Goal: Task Accomplishment & Management: Complete application form

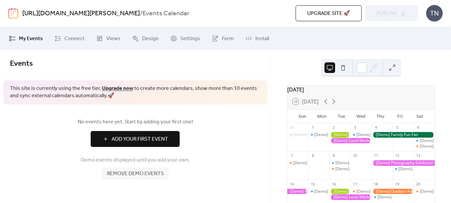
click at [147, 175] on span "Remove demo events" at bounding box center [135, 174] width 57 height 8
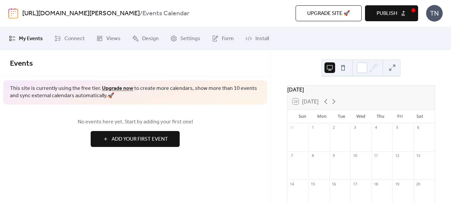
click at [157, 137] on span "Add Your First Event" at bounding box center [140, 139] width 56 height 8
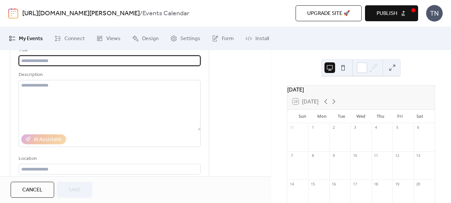
scroll to position [33, 0]
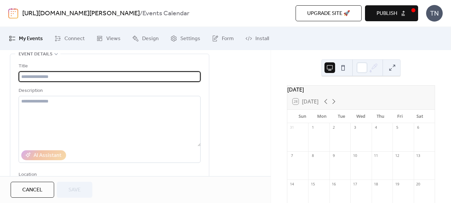
click at [418, 147] on div at bounding box center [424, 140] width 21 height 17
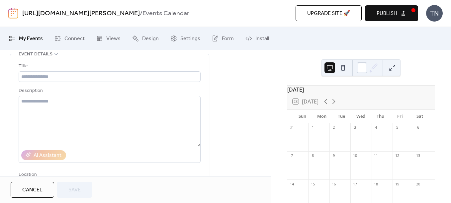
click at [399, 144] on div at bounding box center [403, 140] width 21 height 17
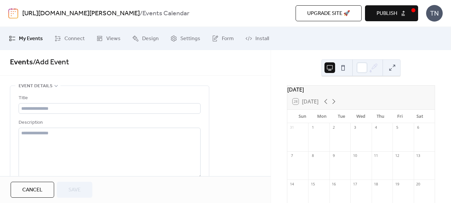
scroll to position [0, 0]
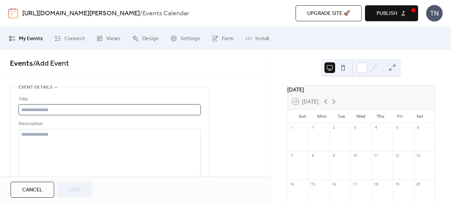
click at [52, 112] on input "text" at bounding box center [110, 110] width 182 height 11
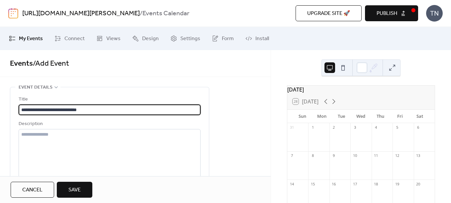
type input "**********"
click at [49, 134] on textarea at bounding box center [110, 154] width 182 height 50
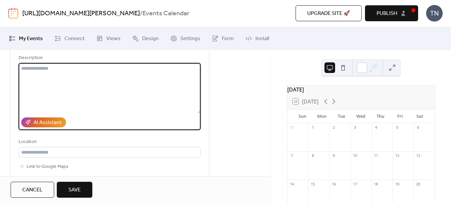
scroll to position [66, 0]
type textarea "**********"
drag, startPoint x: 70, startPoint y: 69, endPoint x: 19, endPoint y: 70, distance: 51.1
click at [19, 70] on textarea "**********" at bounding box center [110, 88] width 182 height 50
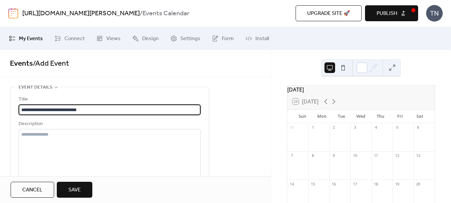
scroll to position [0, 0]
drag, startPoint x: 93, startPoint y: 108, endPoint x: 8, endPoint y: 104, distance: 85.1
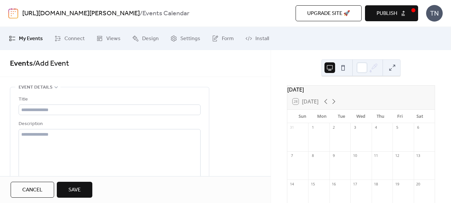
click at [341, 68] on button at bounding box center [343, 67] width 11 height 11
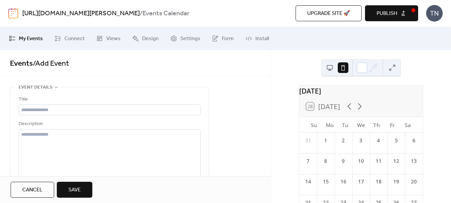
click at [327, 67] on button at bounding box center [329, 67] width 11 height 11
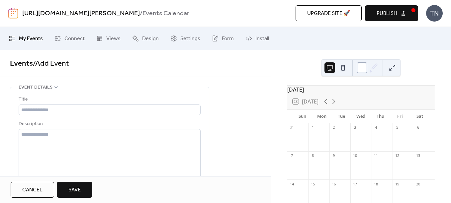
click at [366, 69] on div at bounding box center [362, 67] width 11 height 11
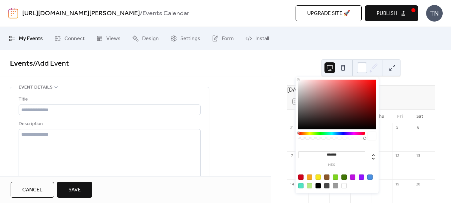
click at [419, 83] on div "[DATE] 28 [DATE] Sun Mon Tue Wed Thu Fri Sat 31 1 2 3 4 5 6 7 8 9 10 11 12 13 1…" at bounding box center [361, 126] width 180 height 153
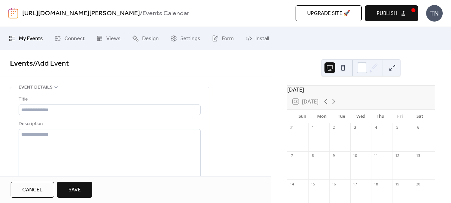
click at [80, 186] on span "Save" at bounding box center [74, 190] width 12 height 8
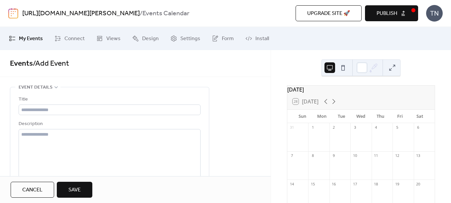
click at [333, 12] on span "Upgrade site 🚀" at bounding box center [328, 14] width 43 height 8
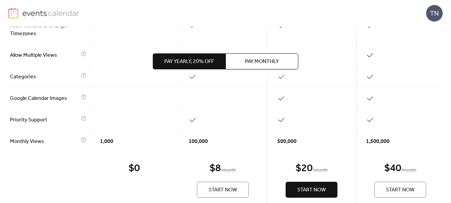
scroll to position [389, 0]
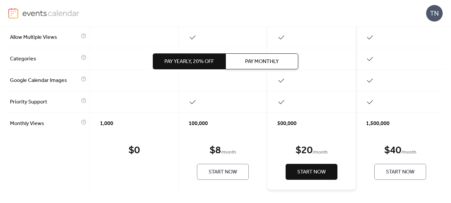
click at [145, 152] on div "$ 0 Start Now" at bounding box center [134, 162] width 89 height 56
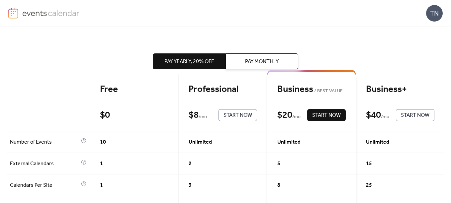
scroll to position [0, 0]
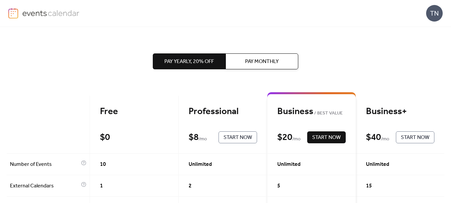
click at [105, 109] on div "Free" at bounding box center [134, 112] width 68 height 12
